Goal: Task Accomplishment & Management: Use online tool/utility

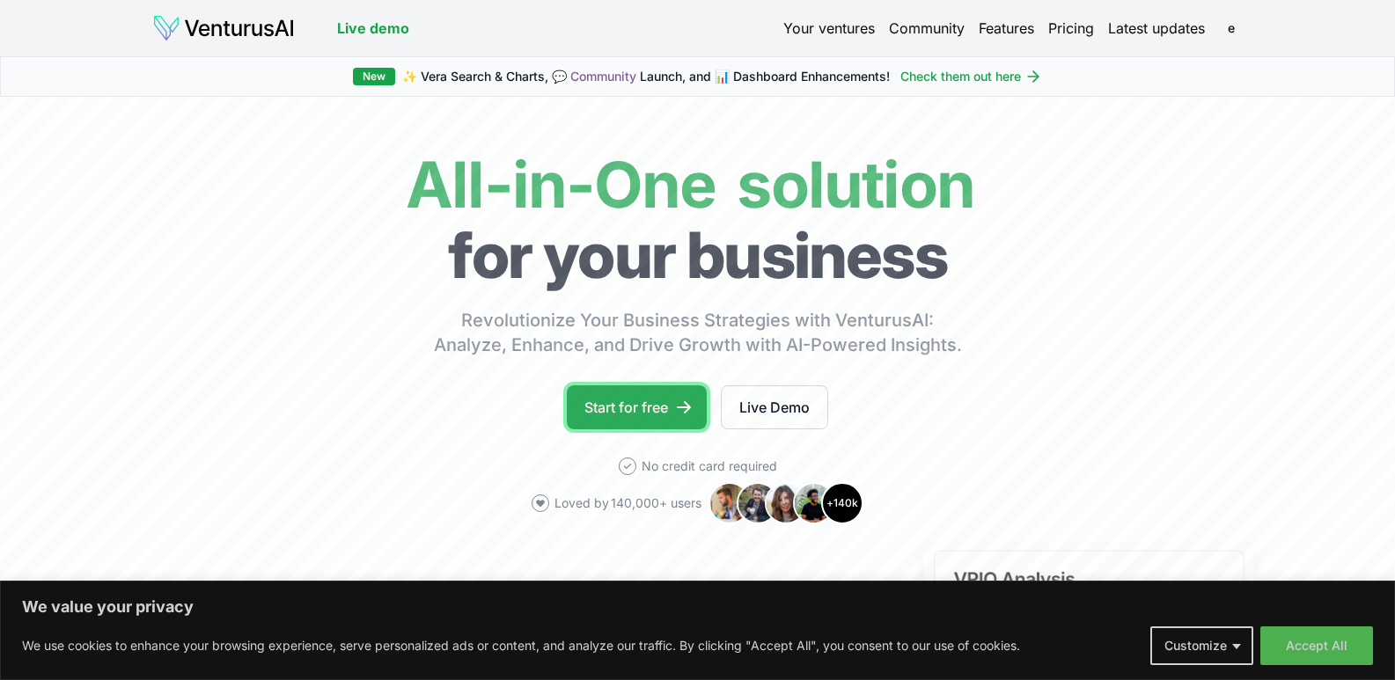
click at [624, 410] on link "Start for free" at bounding box center [637, 408] width 140 height 44
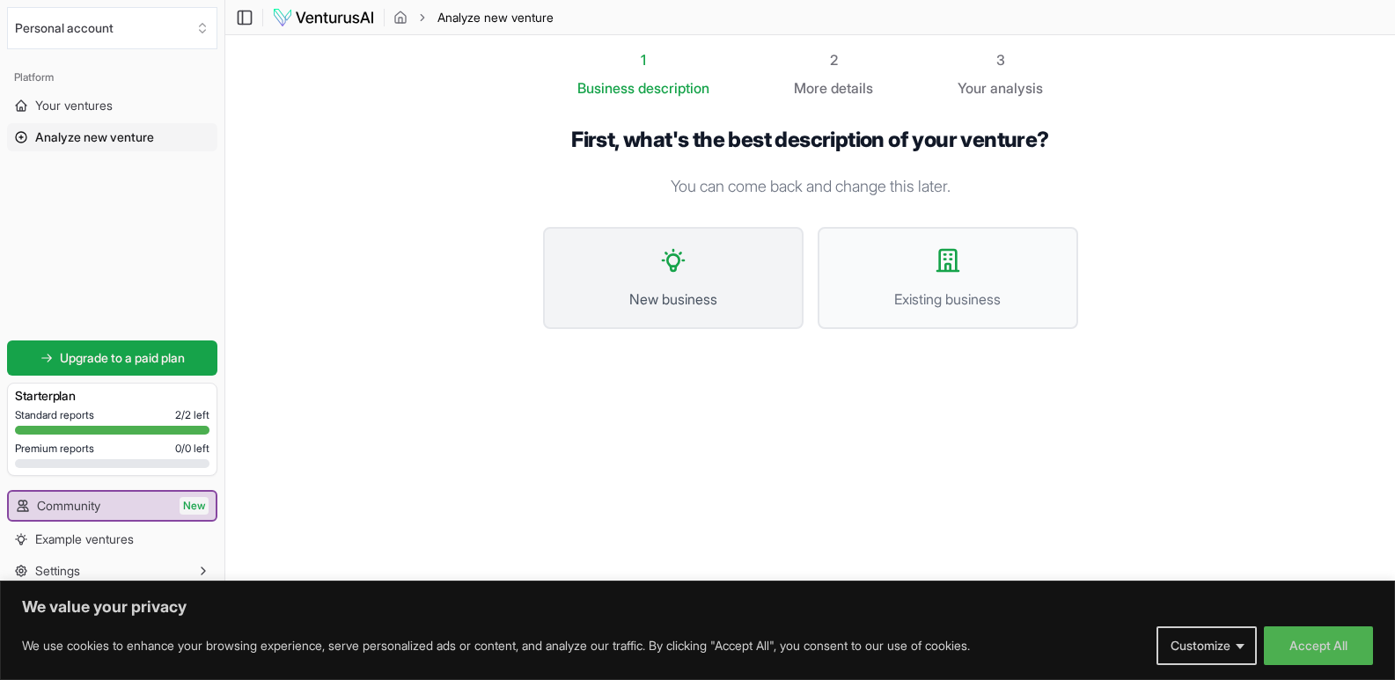
click at [667, 298] on span "New business" at bounding box center [673, 299] width 222 height 21
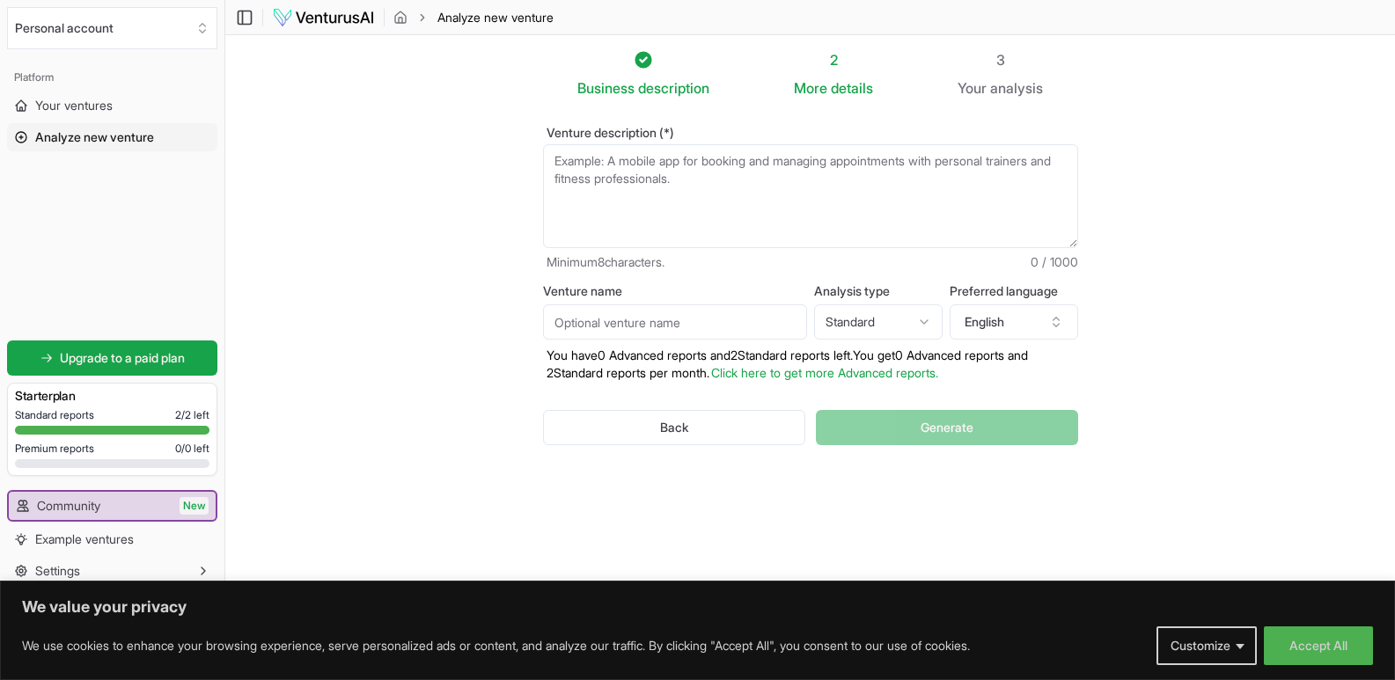
click at [603, 215] on textarea "Venture description (*)" at bounding box center [810, 196] width 535 height 104
paste textarea "How can we package our entire service offering into three distinct tiers (e.g.,…"
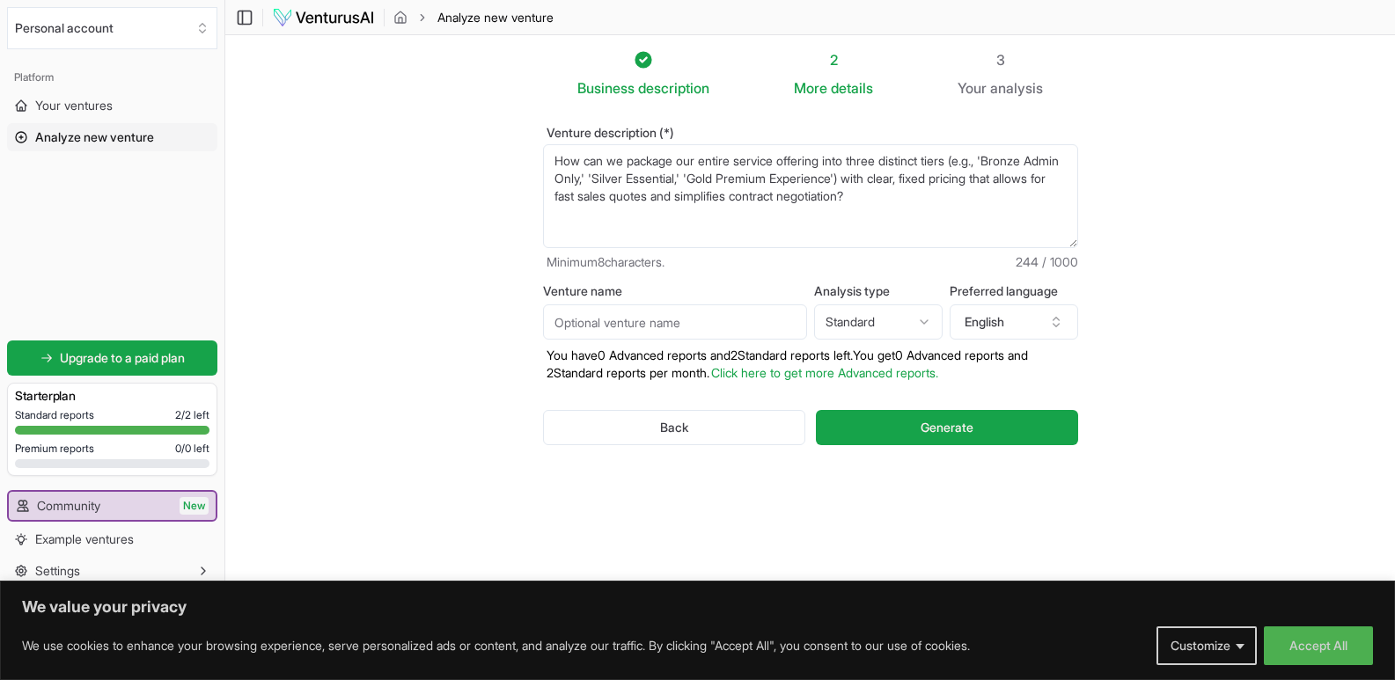
click at [593, 165] on textarea "How can we package our entire service offering into three distinct tiers (e.g.,…" at bounding box center [810, 196] width 535 height 104
type textarea "How can we package our entire service offering into three distinct tiers (e.g.,…"
click at [882, 424] on button "Generate" at bounding box center [946, 427] width 261 height 35
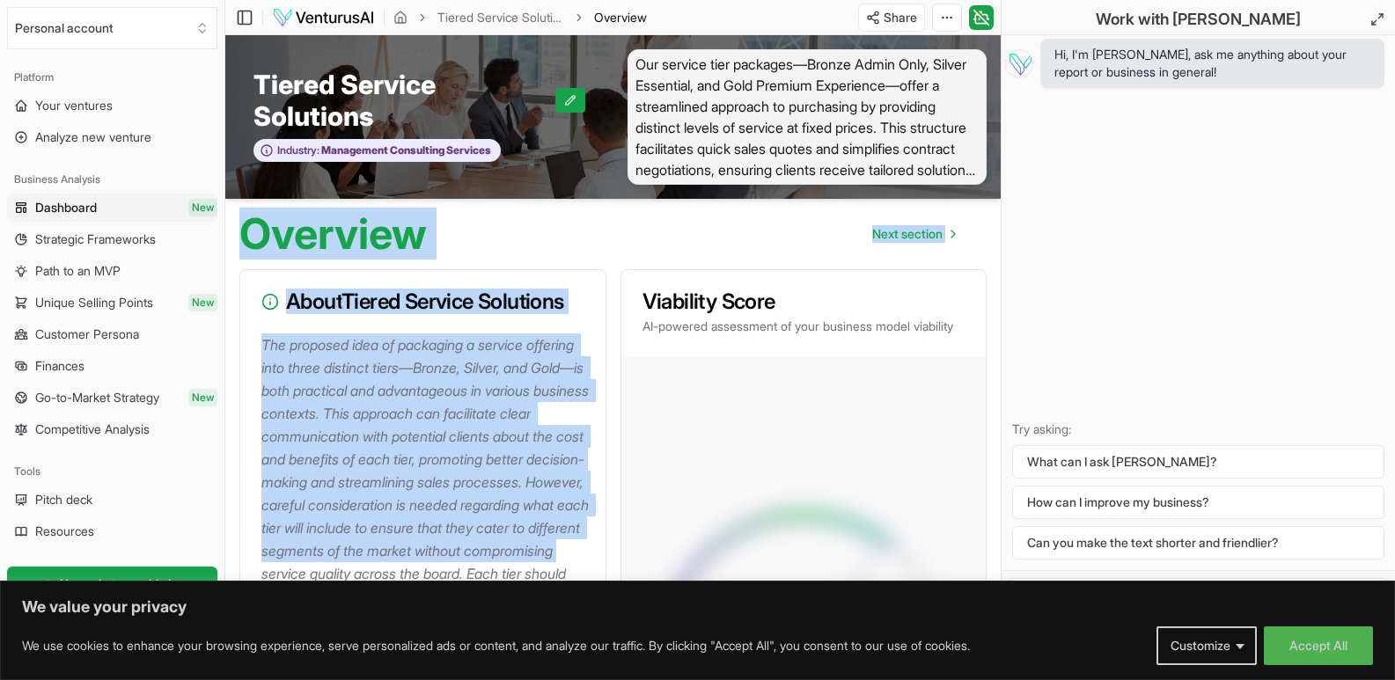
drag, startPoint x: 239, startPoint y: 225, endPoint x: 586, endPoint y: 563, distance: 484.2
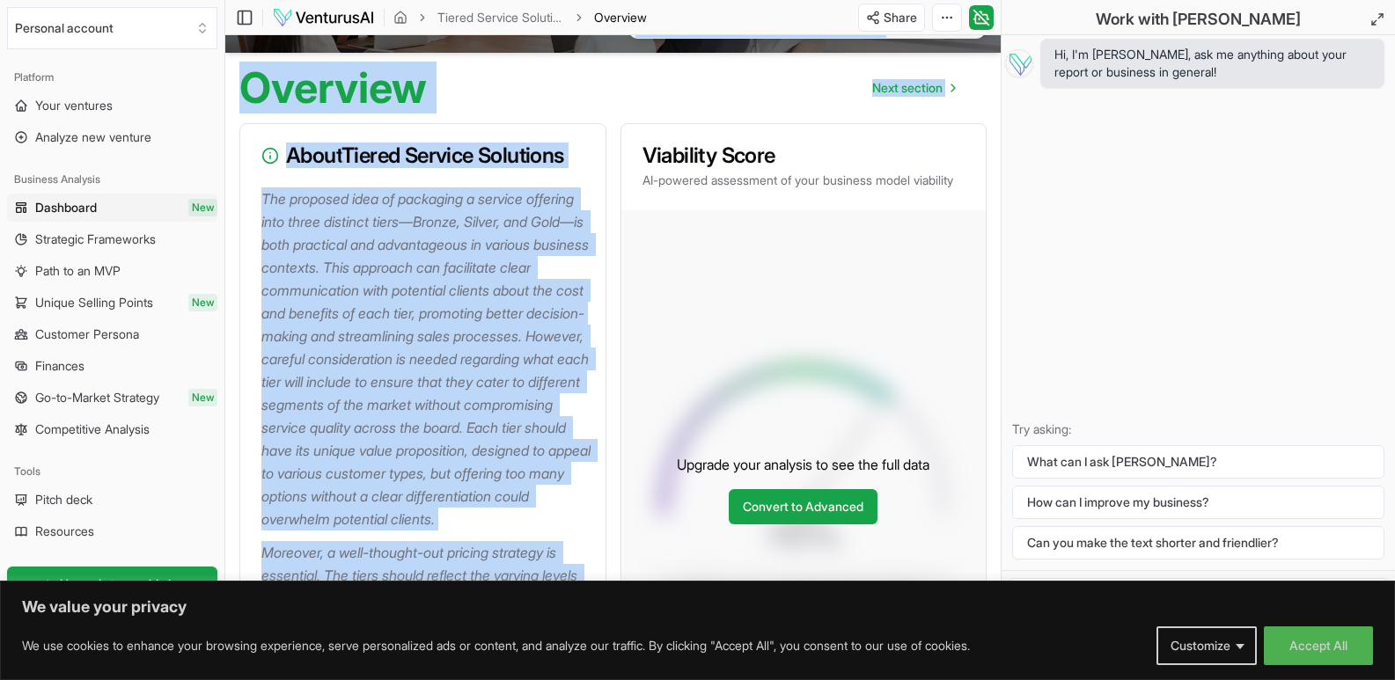
scroll to position [18, 0]
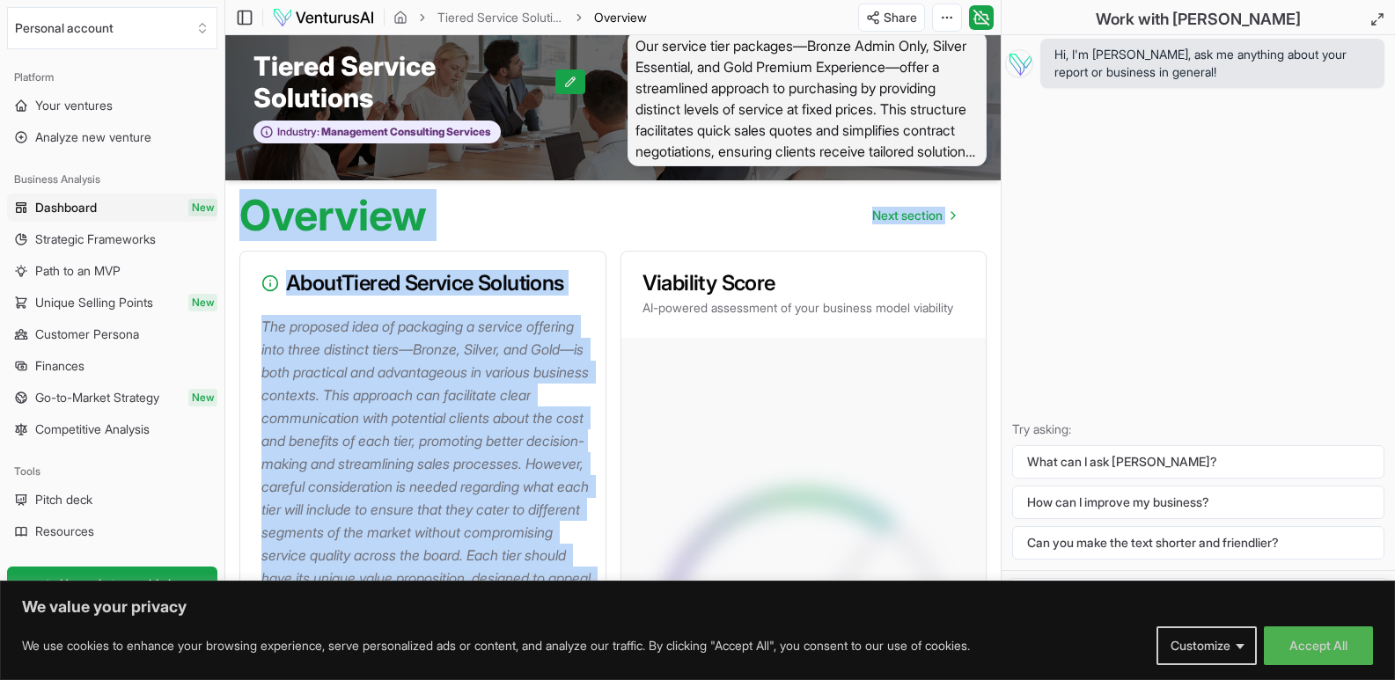
drag, startPoint x: 427, startPoint y: 311, endPoint x: 254, endPoint y: 223, distance: 193.7
copy main "Overview Next section About Tiered Service Solutions The proposed idea of packa…"
click at [890, 213] on span "Next section" at bounding box center [907, 216] width 70 height 18
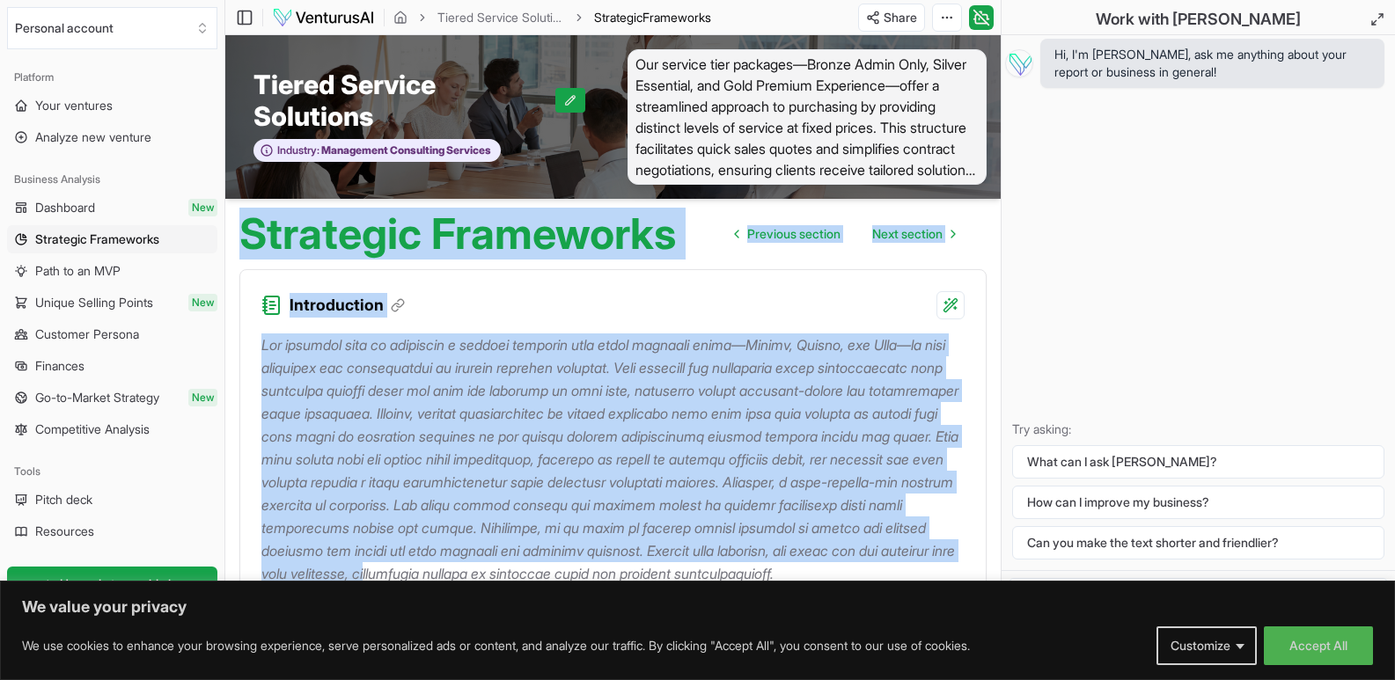
drag, startPoint x: 243, startPoint y: 231, endPoint x: 740, endPoint y: 576, distance: 605.8
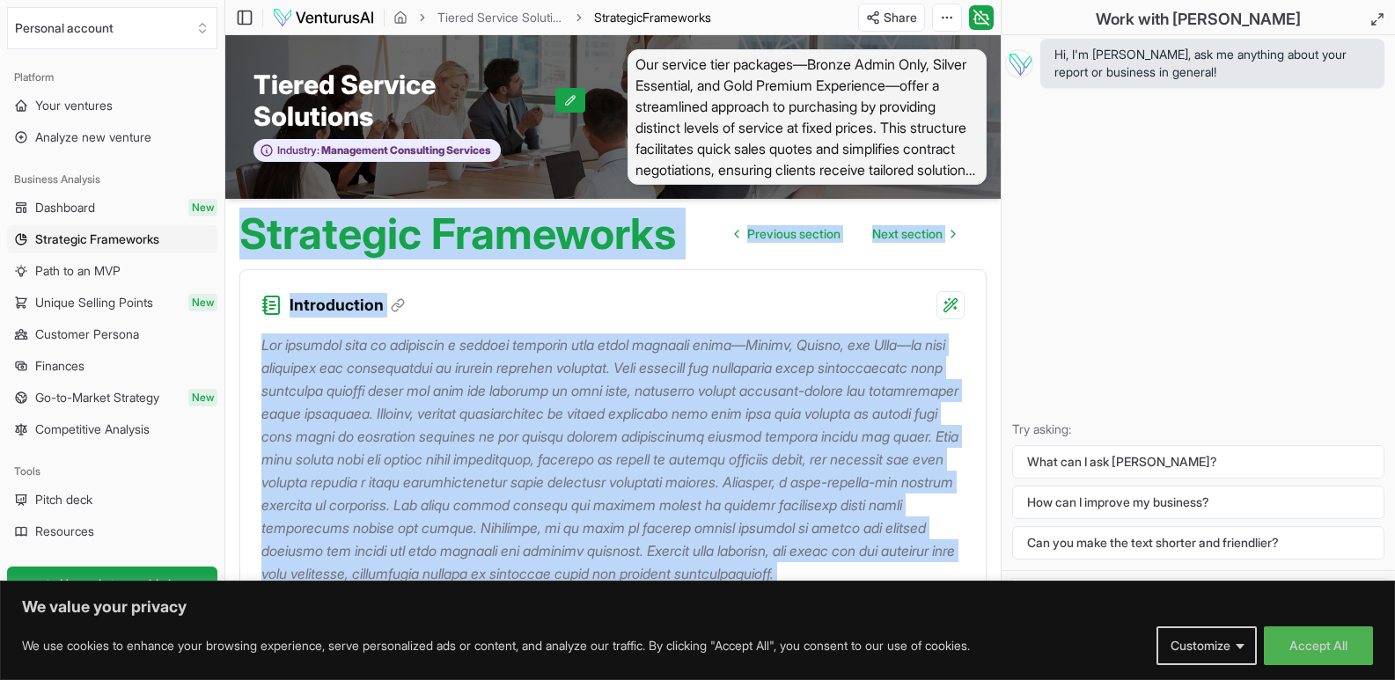
drag, startPoint x: 771, startPoint y: 463, endPoint x: 251, endPoint y: 246, distance: 563.4
copy main "Strategic Frameworks Previous section Next section Introduction The proposed id…"
click at [895, 234] on span "Next section" at bounding box center [907, 234] width 70 height 18
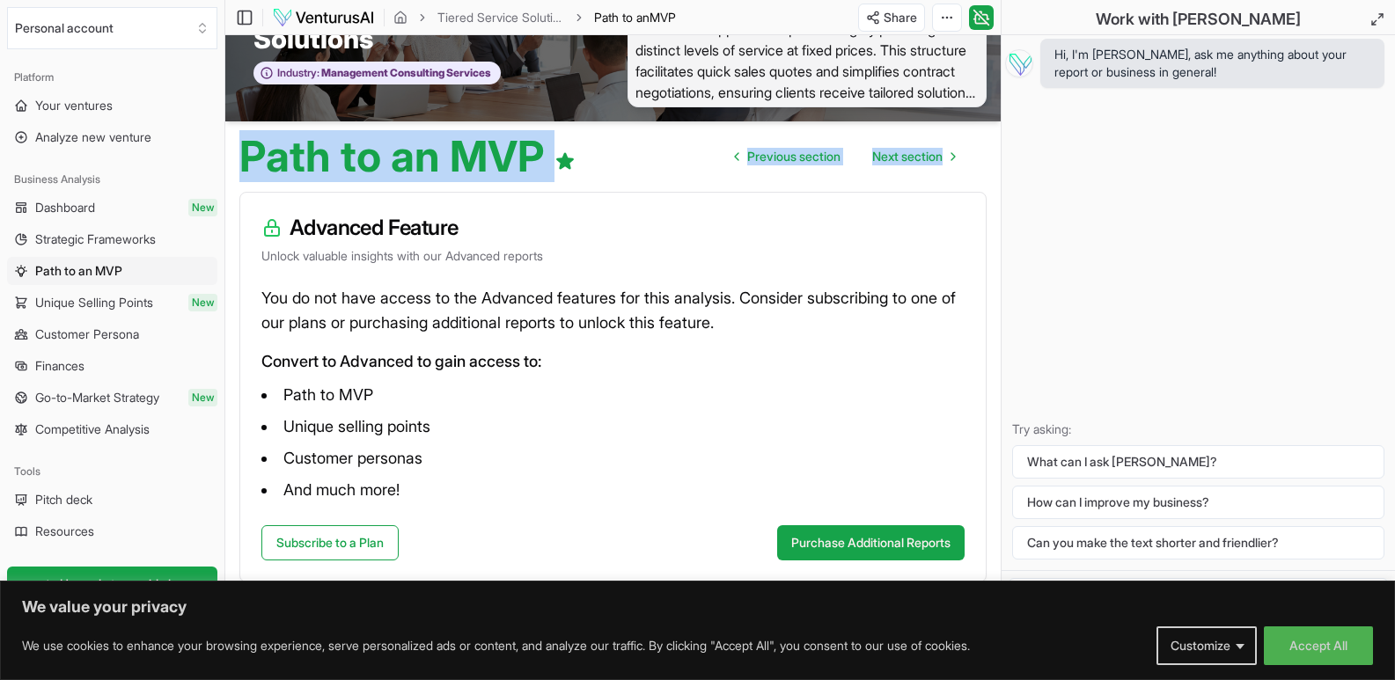
scroll to position [83, 0]
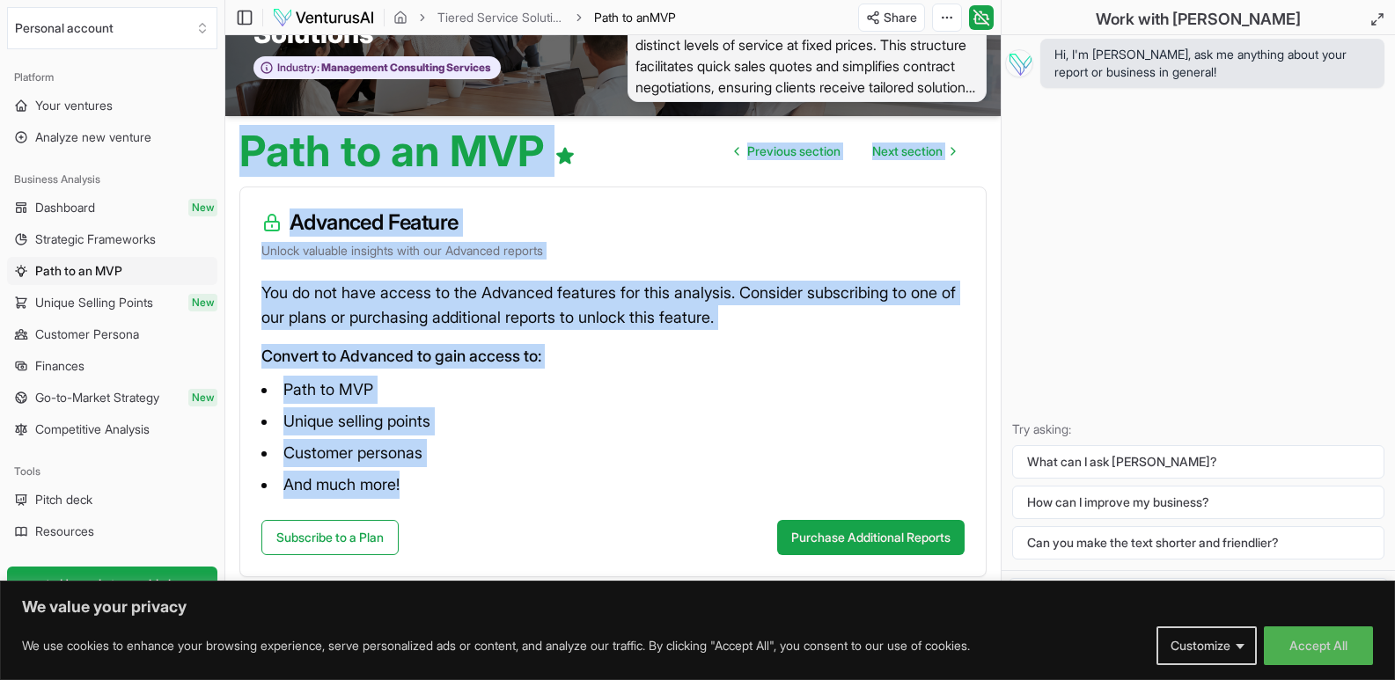
drag, startPoint x: 408, startPoint y: 488, endPoint x: 229, endPoint y: 151, distance: 381.9
click at [229, 151] on main "Toggle Sidebar Tiered Service Solutions Path to an MVP Share Toggle Chat Sideba…" at bounding box center [612, 298] width 775 height 762
copy main "Path to an MVP Previous section Next section Advanced Feature Unlock valuable i…"
click at [613, 410] on li "Unique selling points" at bounding box center [612, 422] width 703 height 28
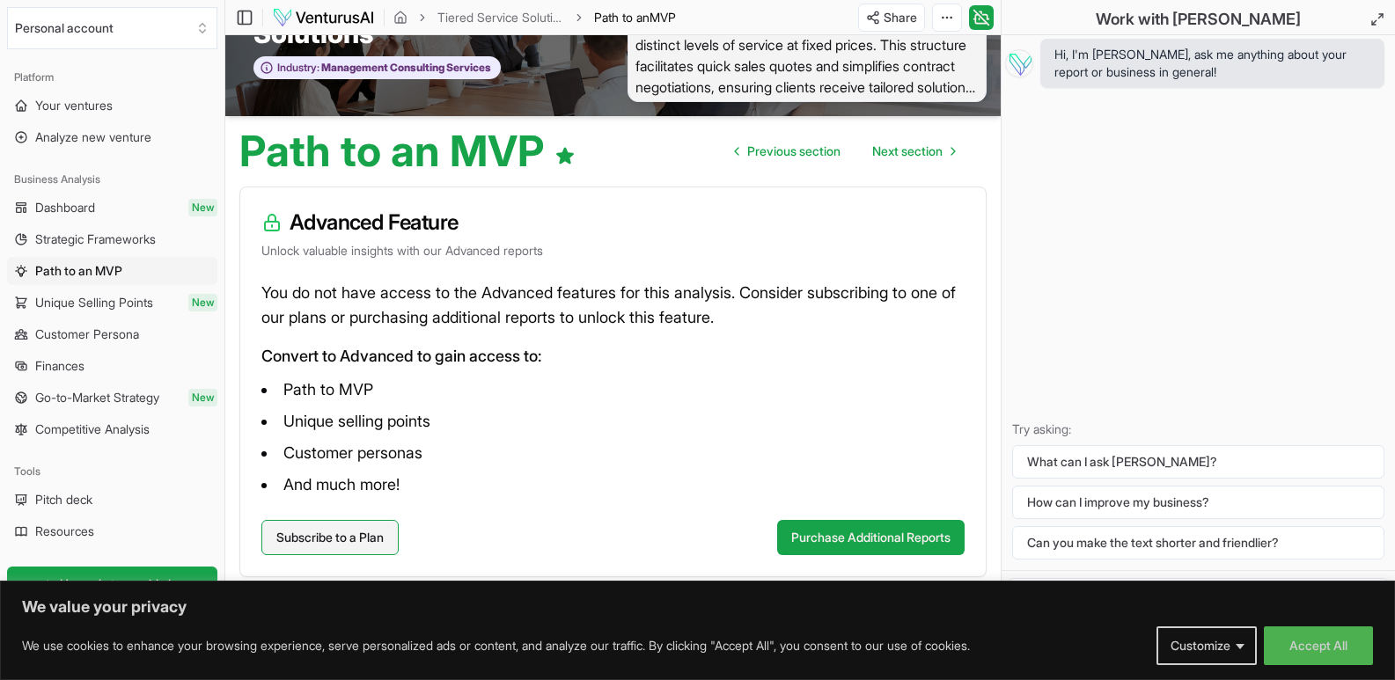
click at [336, 535] on link "Subscribe to a Plan" at bounding box center [329, 537] width 137 height 35
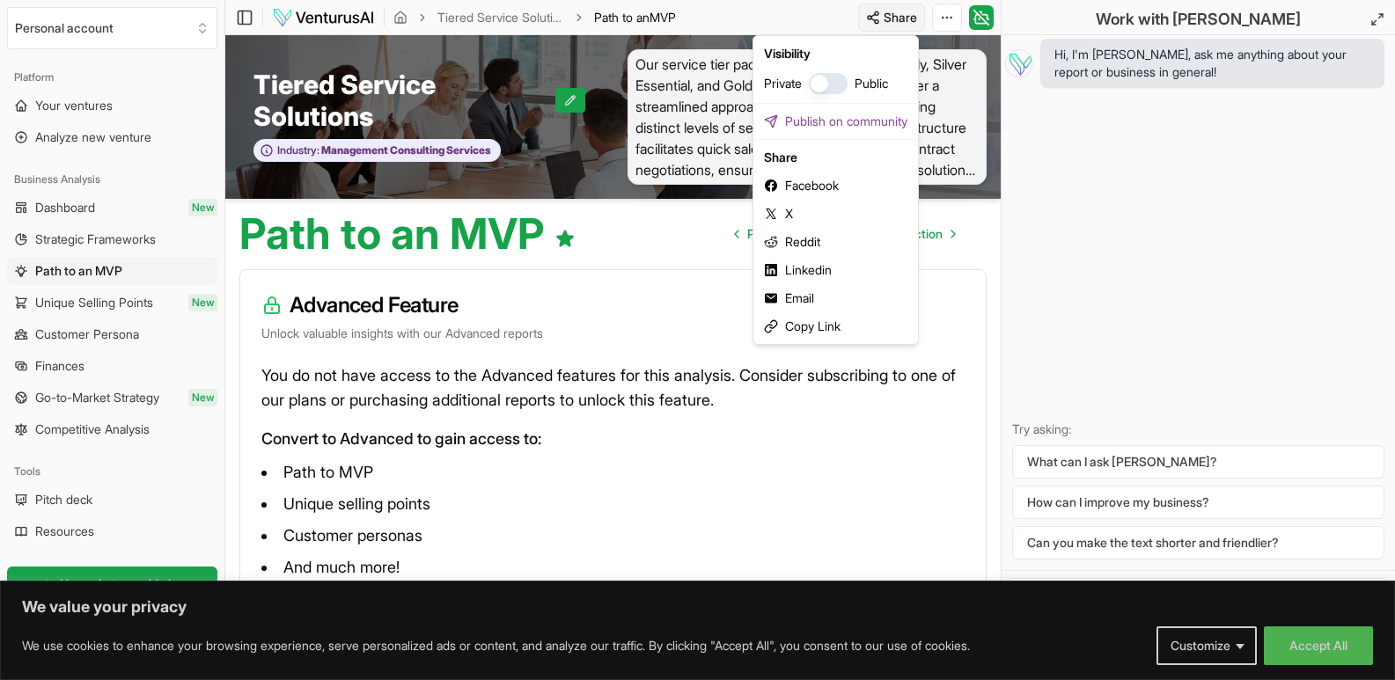
click at [891, 18] on html "We value your privacy We use cookies to enhance your browsing experience, serve…" at bounding box center [697, 340] width 1395 height 680
click at [870, 373] on html "We value your privacy We use cookies to enhance your browsing experience, serve…" at bounding box center [697, 340] width 1395 height 680
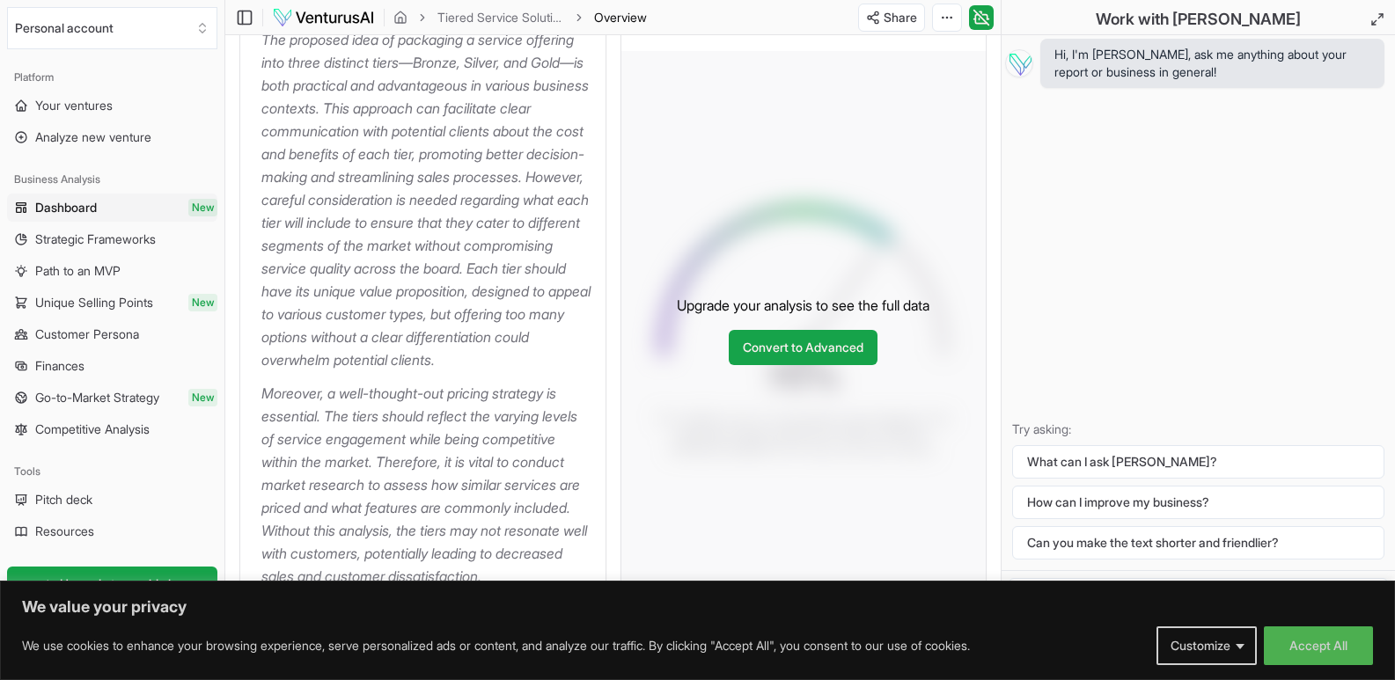
scroll to position [329, 0]
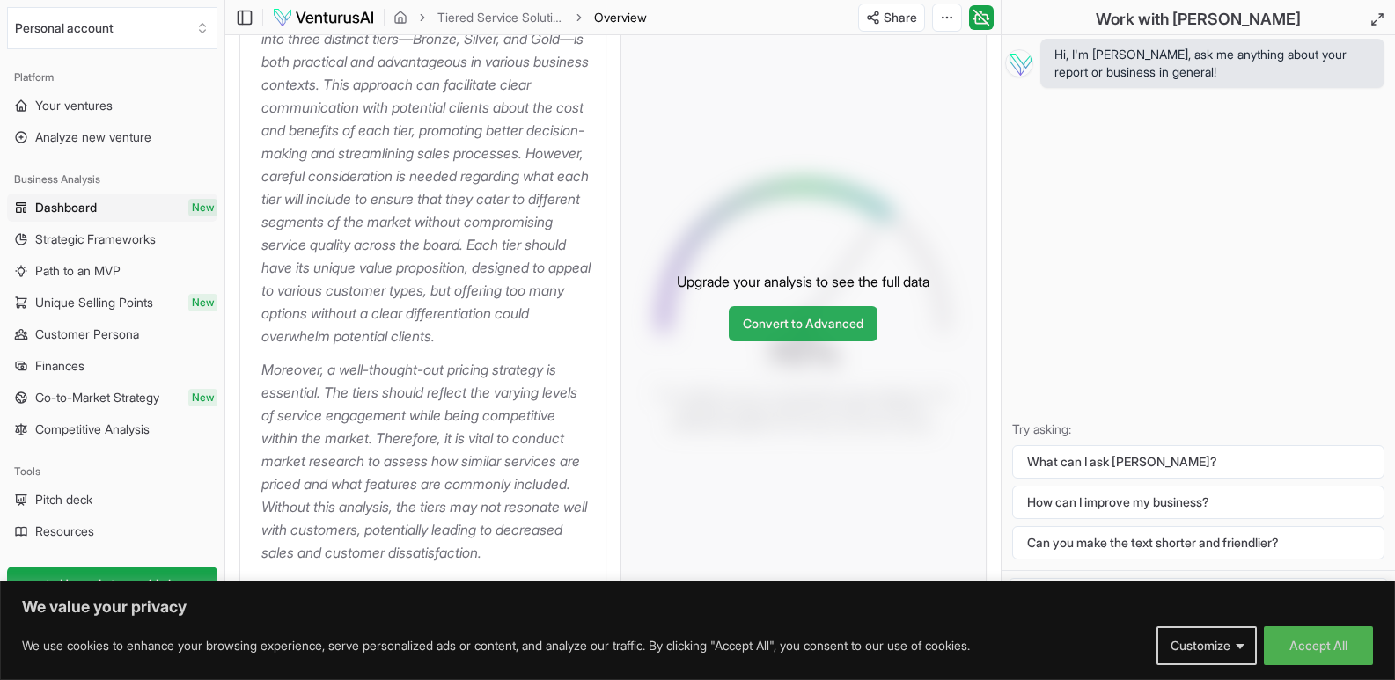
click at [823, 341] on link "Convert to Advanced" at bounding box center [803, 323] width 149 height 35
